Goal: Task Accomplishment & Management: Use online tool/utility

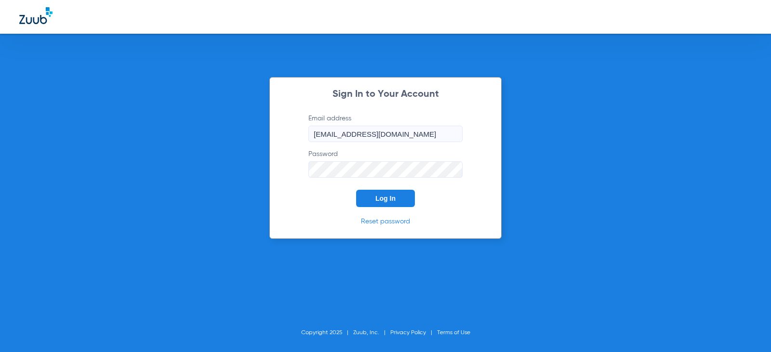
click at [384, 198] on span "Log In" at bounding box center [386, 199] width 20 height 8
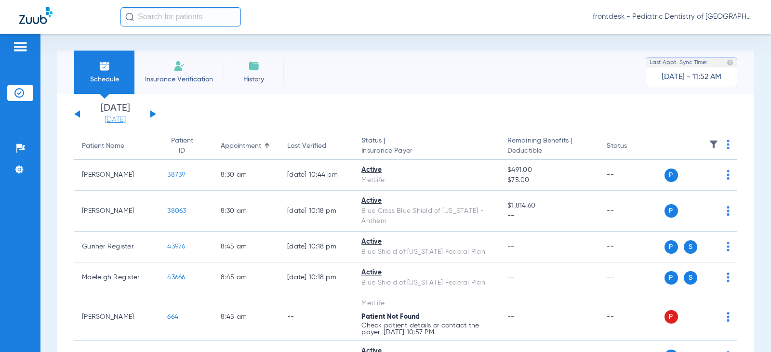
click at [112, 117] on link "[DATE]" at bounding box center [115, 120] width 58 height 10
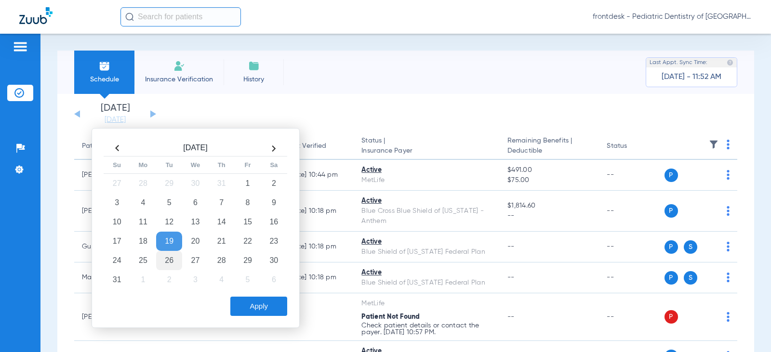
click at [168, 260] on td "26" at bounding box center [169, 260] width 26 height 19
click at [254, 312] on button "Apply" at bounding box center [258, 306] width 57 height 19
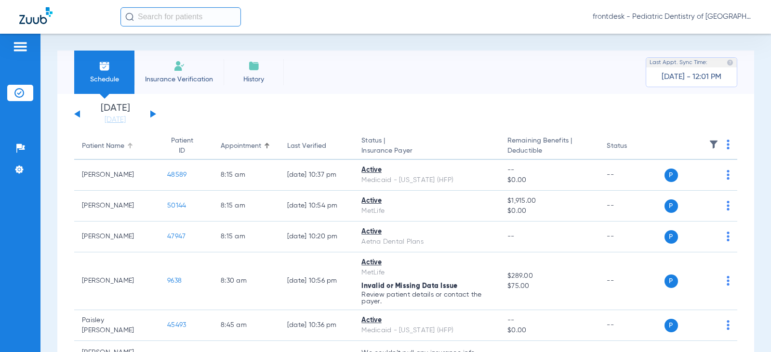
click at [96, 147] on div "Patient Name" at bounding box center [103, 146] width 42 height 10
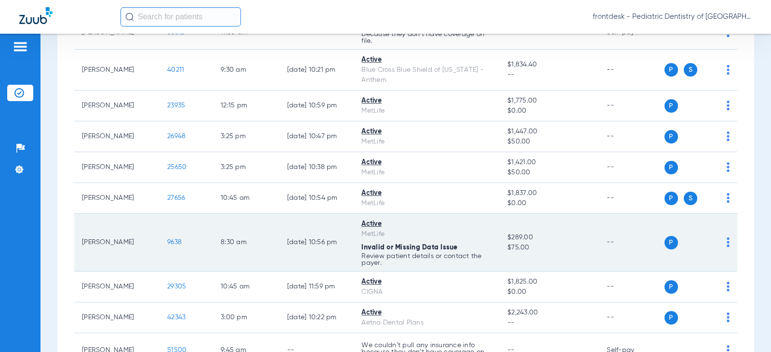
scroll to position [1012, 0]
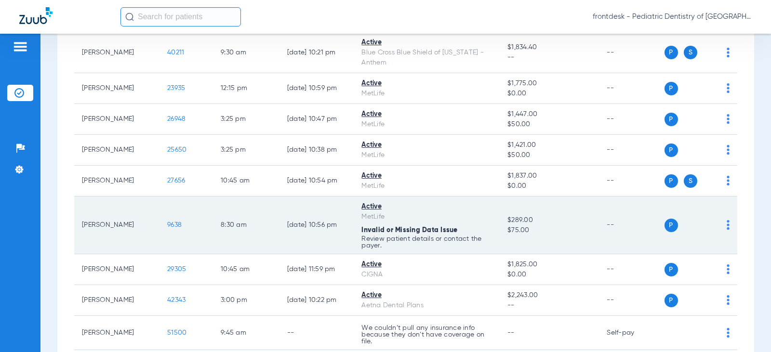
click at [171, 225] on span "9638" at bounding box center [174, 225] width 14 height 7
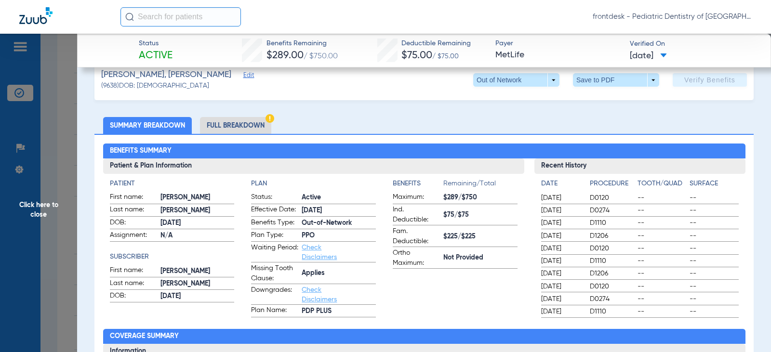
scroll to position [145, 0]
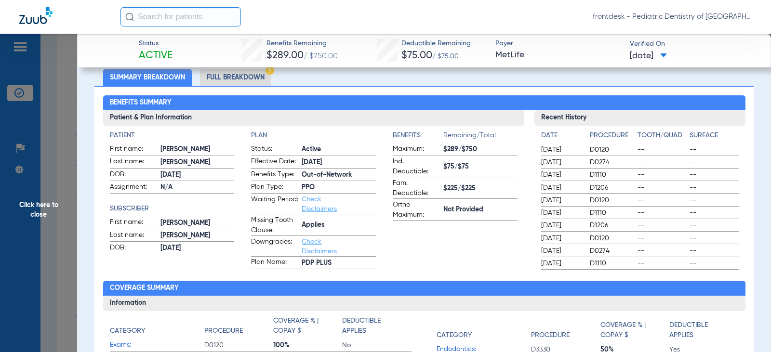
click at [225, 77] on li "Full Breakdown" at bounding box center [235, 77] width 71 height 17
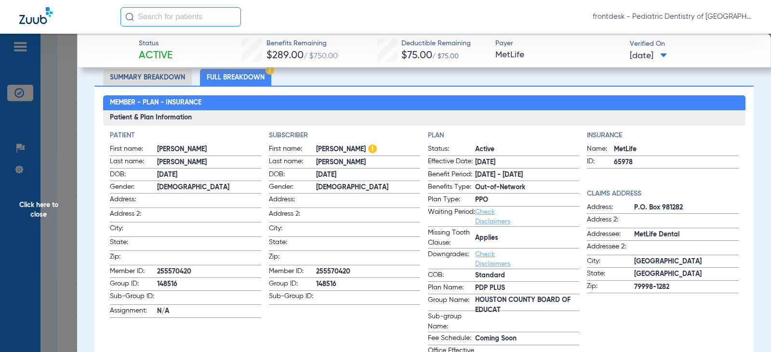
click at [56, 146] on span "Click here to close" at bounding box center [38, 210] width 77 height 352
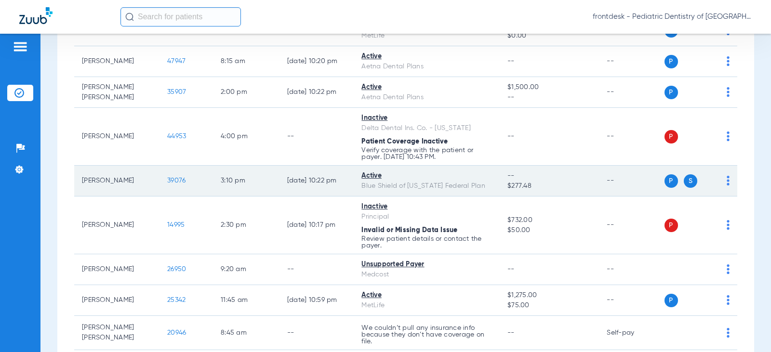
click at [176, 182] on span "39076" at bounding box center [176, 180] width 18 height 7
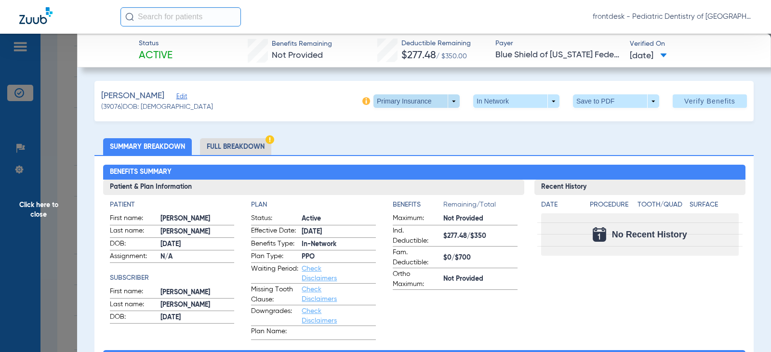
click at [419, 98] on span at bounding box center [416, 101] width 23 height 23
click at [411, 143] on span "Secondary Insurance" at bounding box center [407, 139] width 64 height 7
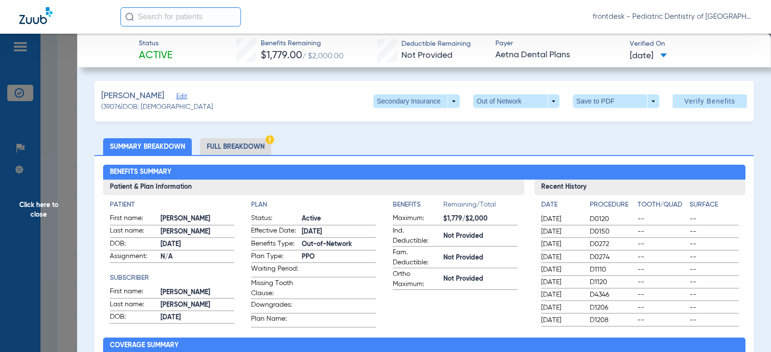
click at [225, 146] on li "Full Breakdown" at bounding box center [235, 146] width 71 height 17
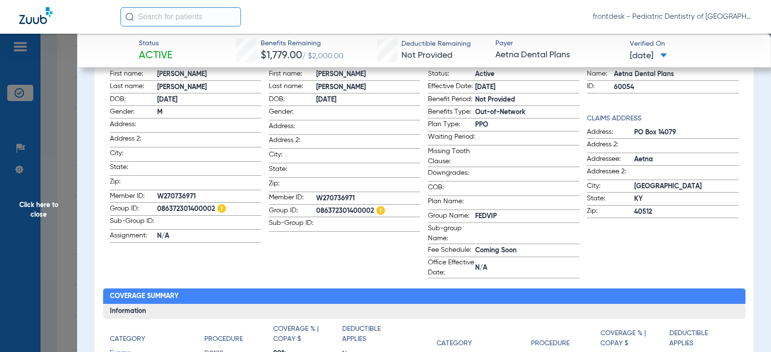
click at [62, 152] on span "Click here to close" at bounding box center [38, 210] width 77 height 352
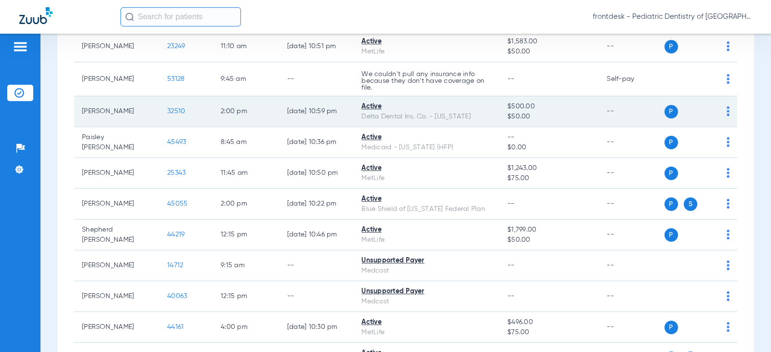
scroll to position [1495, 0]
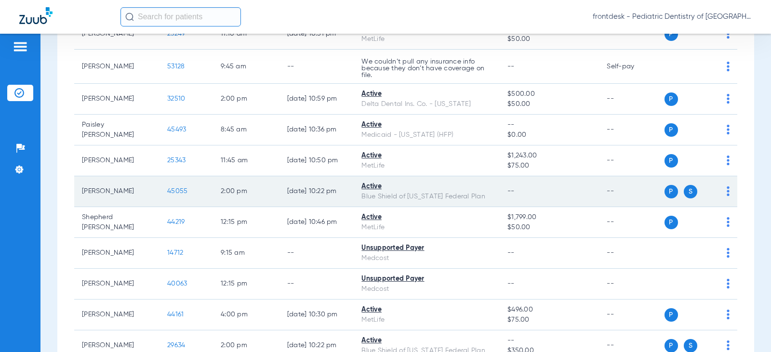
click at [171, 190] on span "45055" at bounding box center [177, 191] width 20 height 7
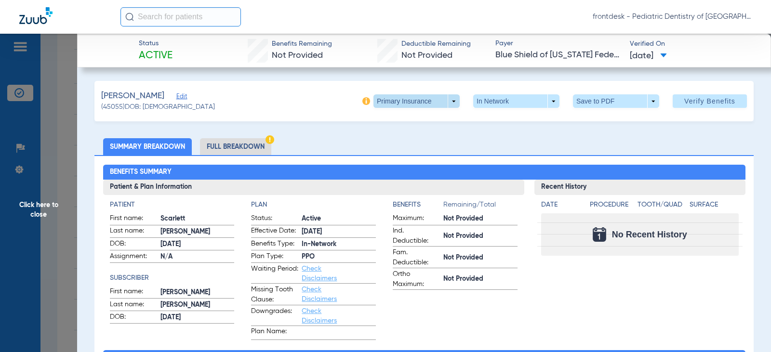
click at [405, 101] on span at bounding box center [416, 101] width 23 height 23
click at [403, 137] on span "Secondary Insurance" at bounding box center [407, 139] width 64 height 7
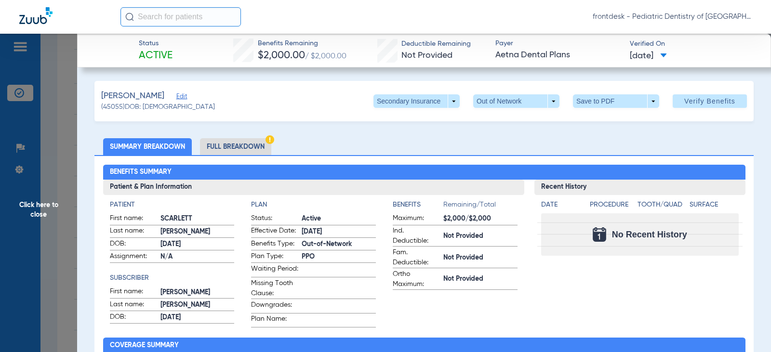
click at [246, 146] on li "Full Breakdown" at bounding box center [235, 146] width 71 height 17
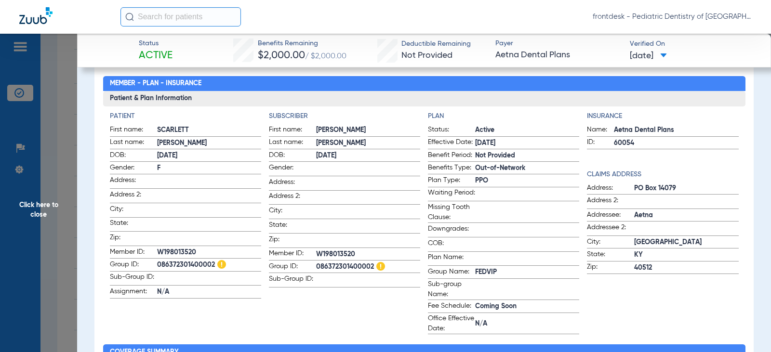
scroll to position [96, 0]
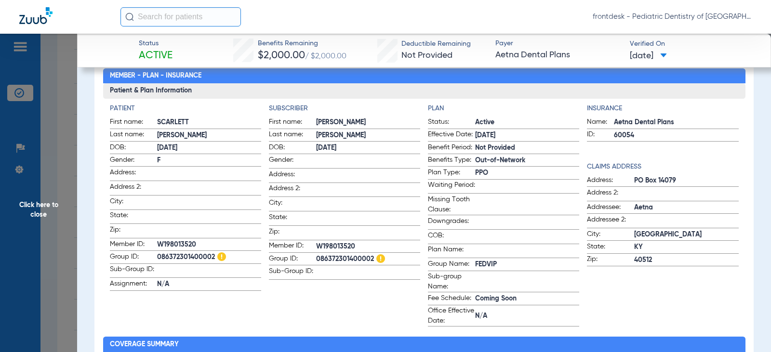
click at [52, 129] on span "Click here to close" at bounding box center [38, 210] width 77 height 352
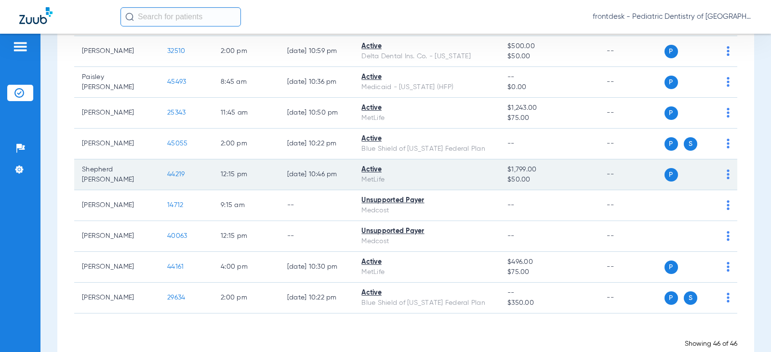
scroll to position [1543, 0]
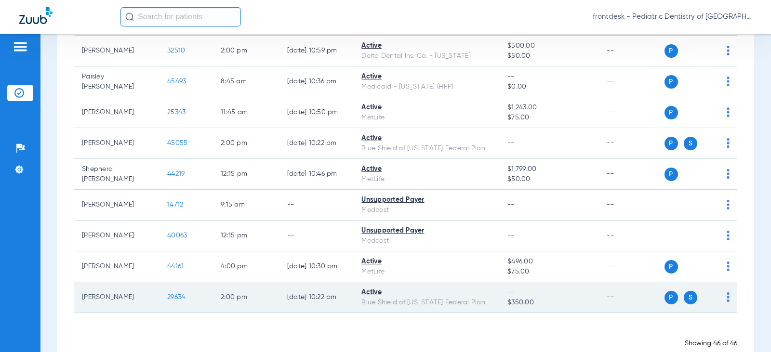
click at [172, 297] on span "29634" at bounding box center [176, 297] width 18 height 7
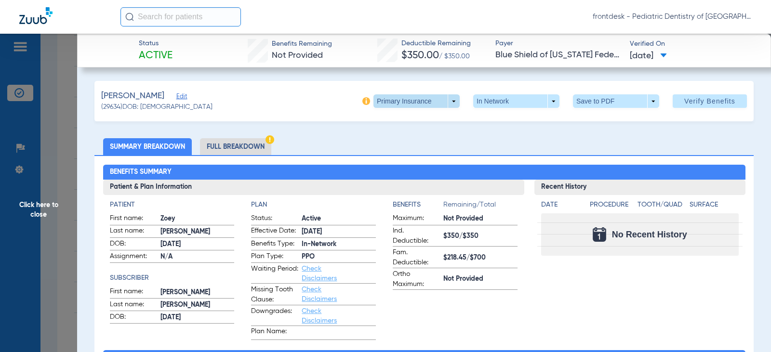
click at [433, 100] on span at bounding box center [417, 100] width 86 height 13
click at [406, 139] on span "Secondary Insurance" at bounding box center [407, 139] width 64 height 7
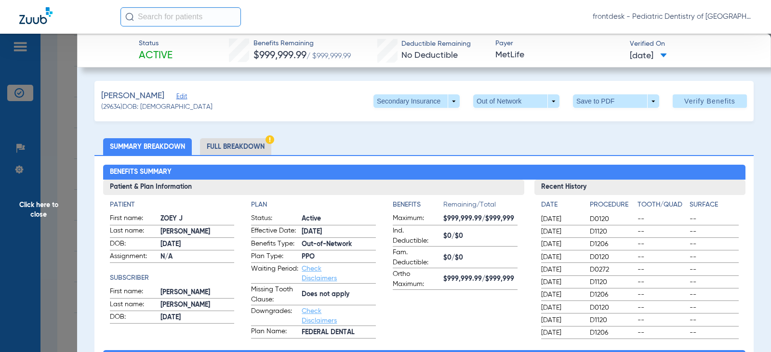
click at [259, 141] on li "Full Breakdown" at bounding box center [235, 146] width 71 height 17
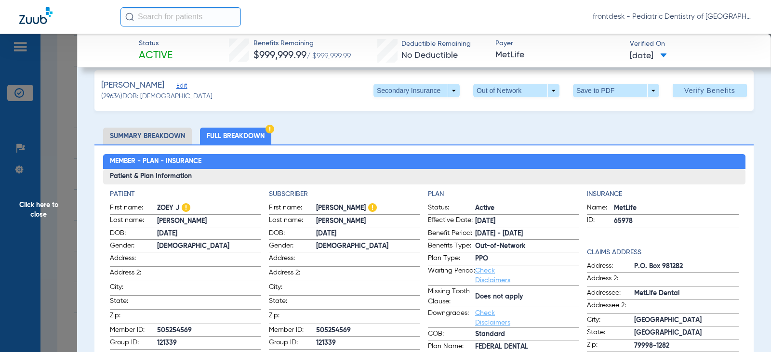
scroll to position [0, 0]
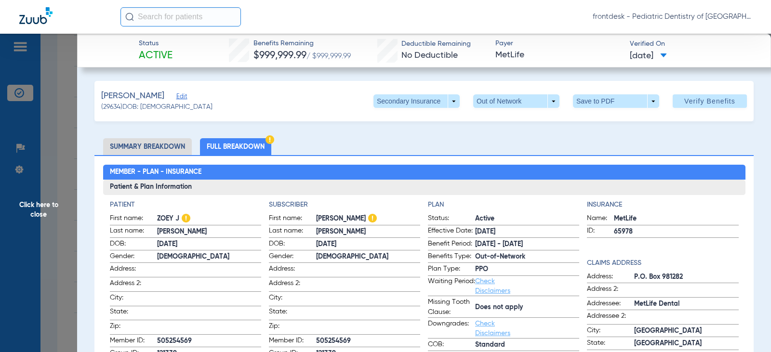
click at [59, 161] on span "Click here to close" at bounding box center [38, 210] width 77 height 352
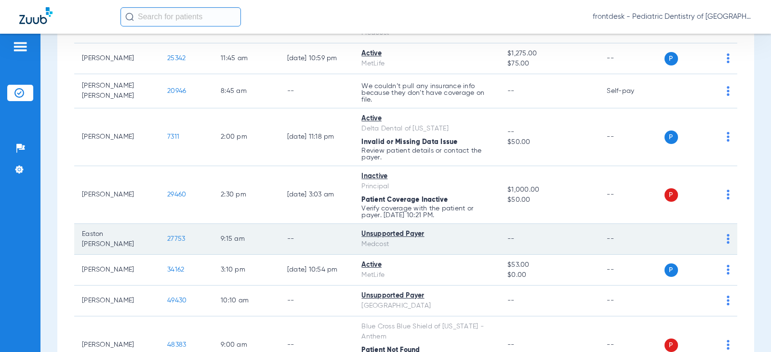
scroll to position [386, 0]
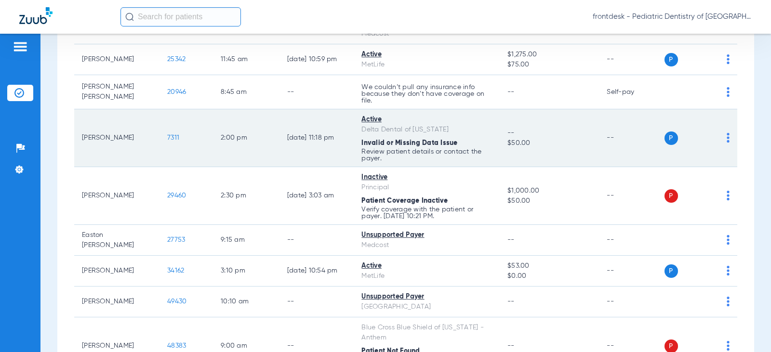
click at [167, 139] on span "7311" at bounding box center [173, 138] width 12 height 7
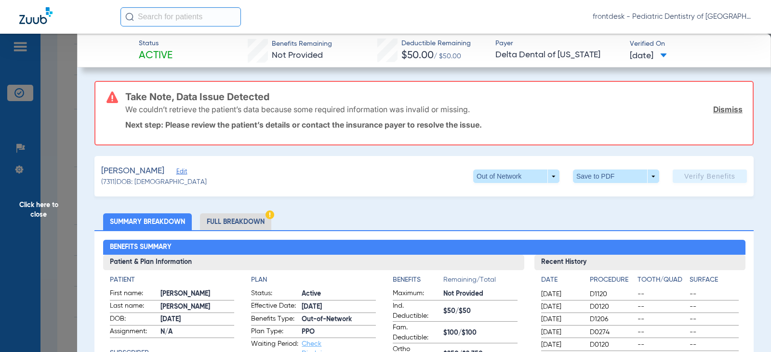
click at [243, 222] on li "Full Breakdown" at bounding box center [235, 222] width 71 height 17
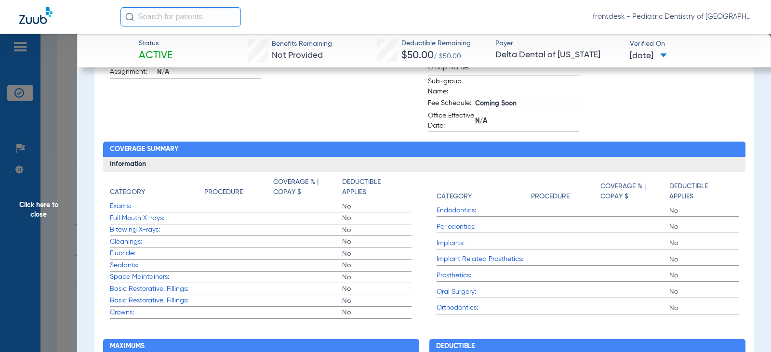
click at [54, 166] on span "Click here to close" at bounding box center [38, 210] width 77 height 352
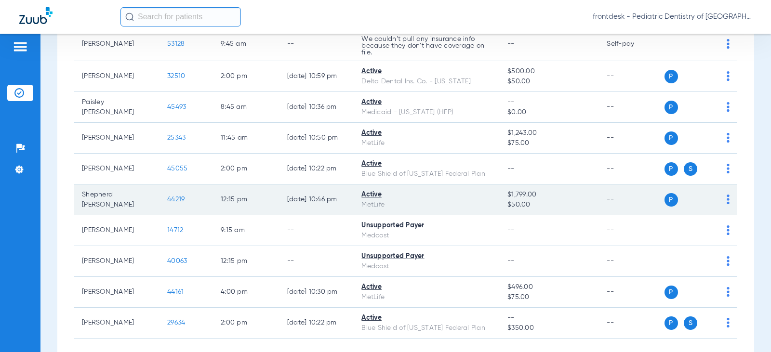
scroll to position [1565, 0]
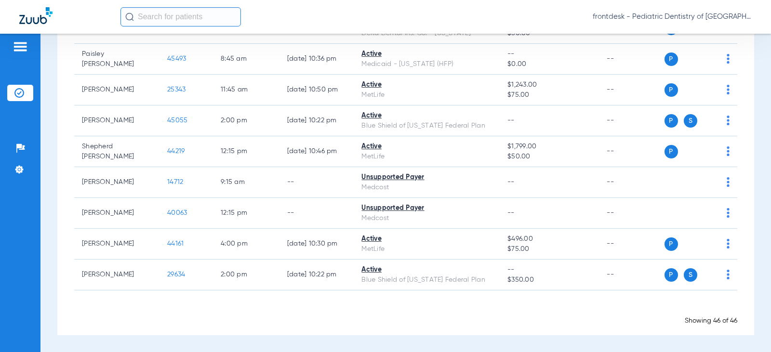
click at [591, 313] on div "Loading" at bounding box center [405, 309] width 663 height 10
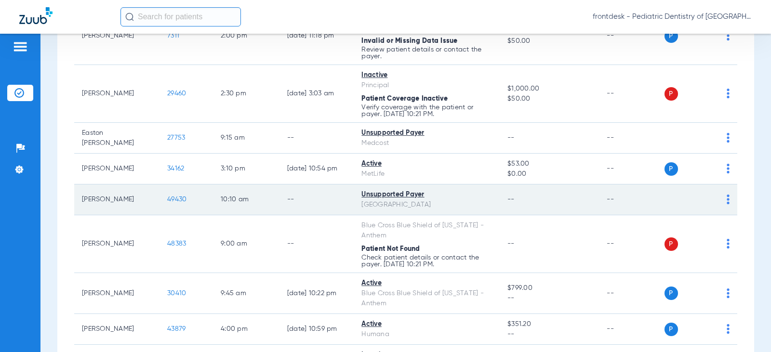
scroll to position [505, 0]
